Goal: Find specific page/section: Find specific page/section

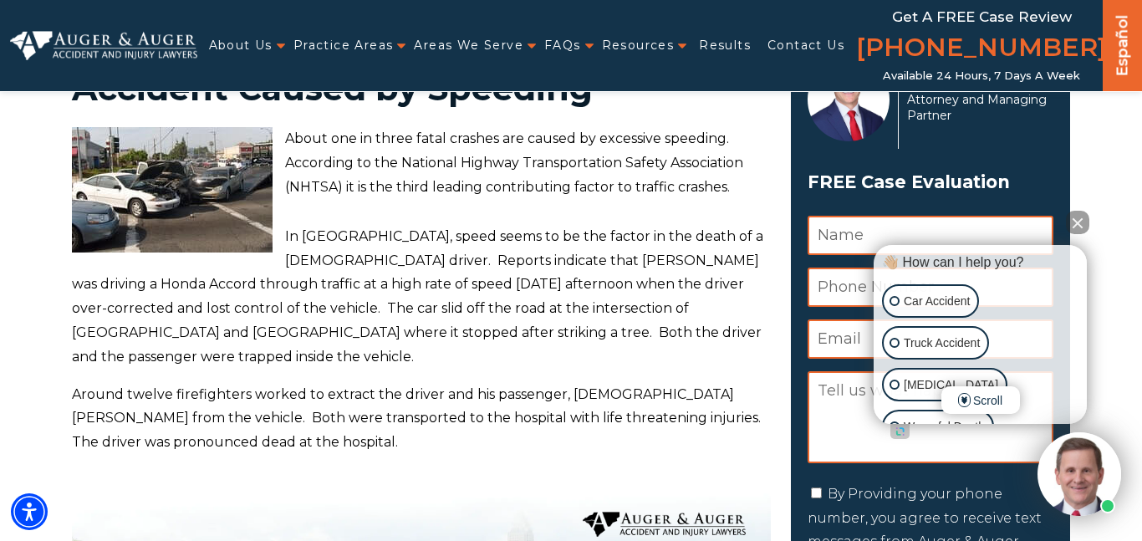
scroll to position [119, 0]
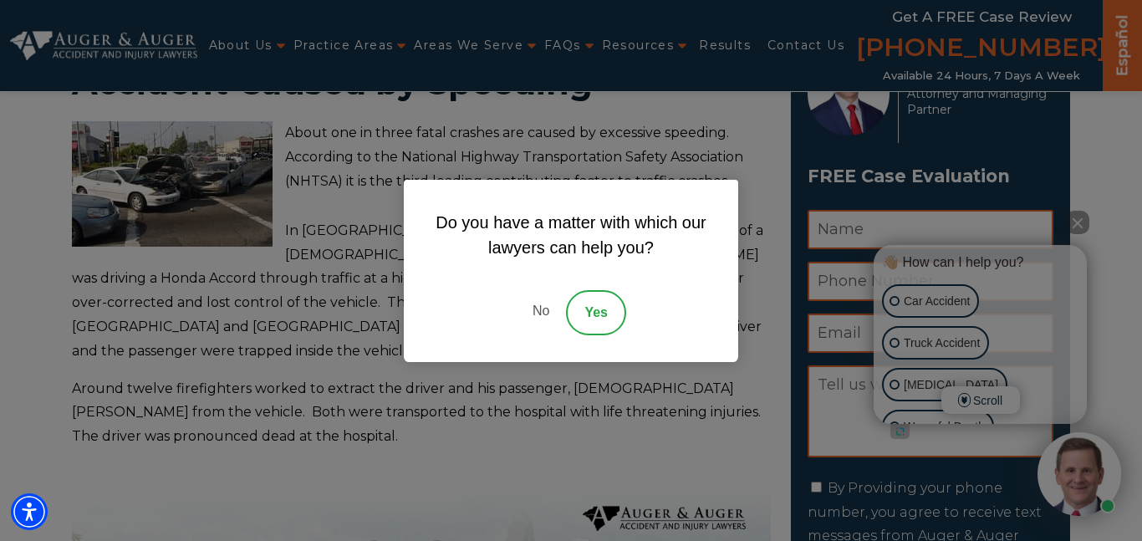
click at [538, 314] on link "No" at bounding box center [541, 312] width 50 height 45
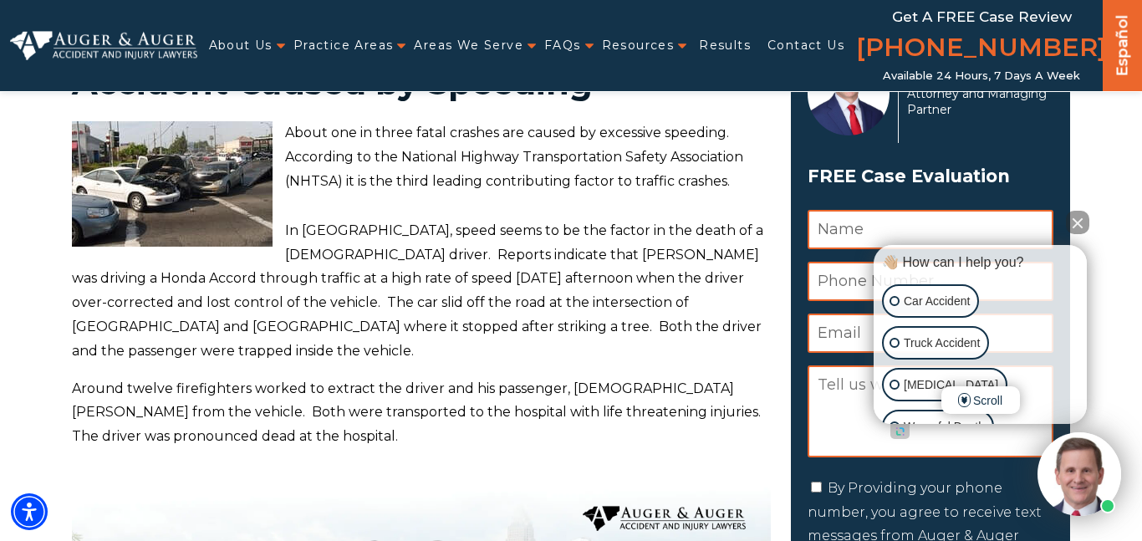
click at [681, 8] on div "About Us Attorneys Herbert Auger Arlene Auger Hunter Gillespie Madison McLawhor…" at bounding box center [528, 45] width 663 height 91
click at [451, 9] on div "About Us Attorneys Herbert Auger Arlene Auger Hunter Gillespie Madison McLawhor…" at bounding box center [528, 45] width 663 height 91
